Goal: Task Accomplishment & Management: Manage account settings

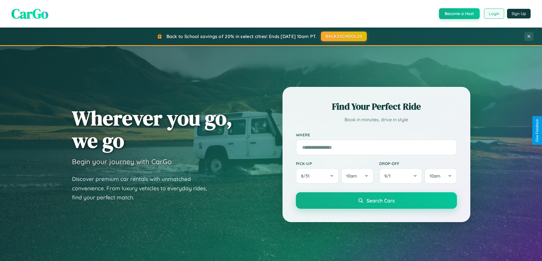
click at [493, 14] on button "Login" at bounding box center [494, 14] width 20 height 10
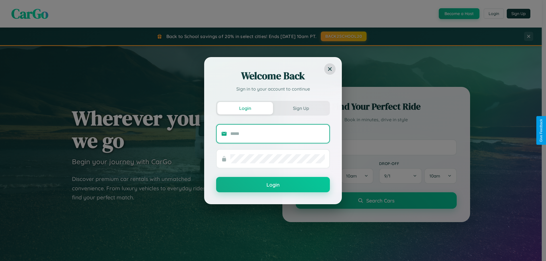
click at [278, 134] on input "text" at bounding box center [277, 133] width 94 height 9
type input "**********"
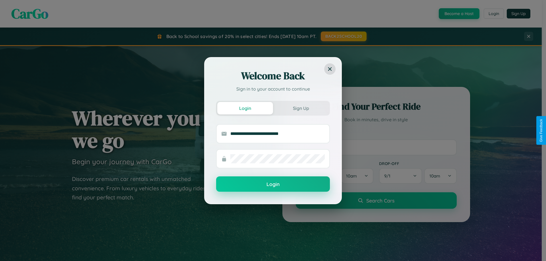
click at [273, 185] on button "Login" at bounding box center [273, 184] width 114 height 15
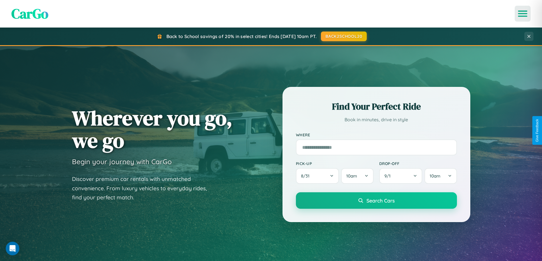
click at [523, 14] on icon "Open menu" at bounding box center [523, 13] width 8 height 5
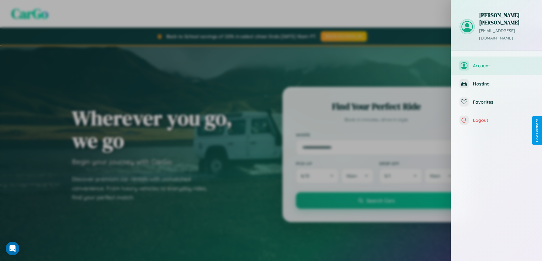
click at [496, 63] on span "Account" at bounding box center [503, 66] width 61 height 6
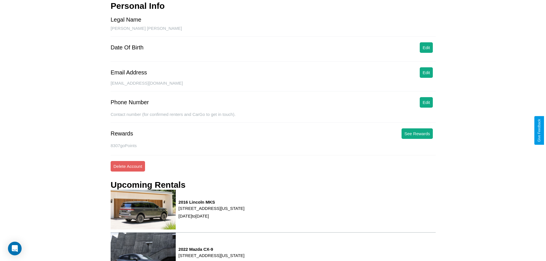
scroll to position [72, 0]
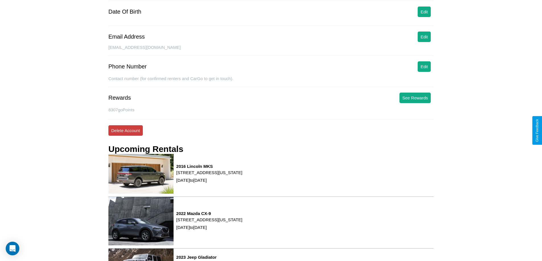
click at [125, 131] on button "Delete Account" at bounding box center [125, 130] width 34 height 11
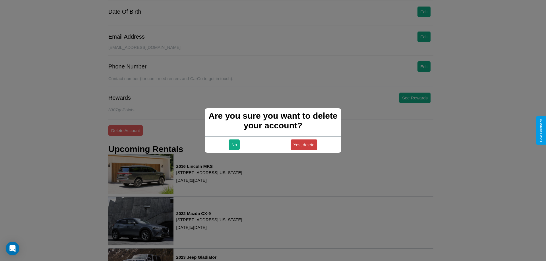
click at [304, 145] on button "Yes, delete" at bounding box center [304, 145] width 27 height 11
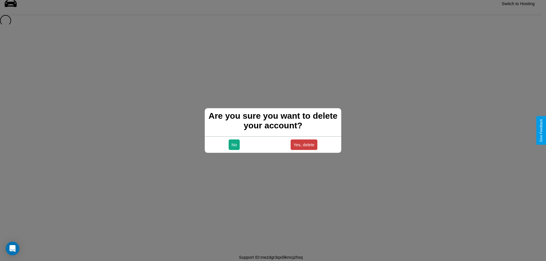
scroll to position [8, 0]
